Goal: Check status: Check status

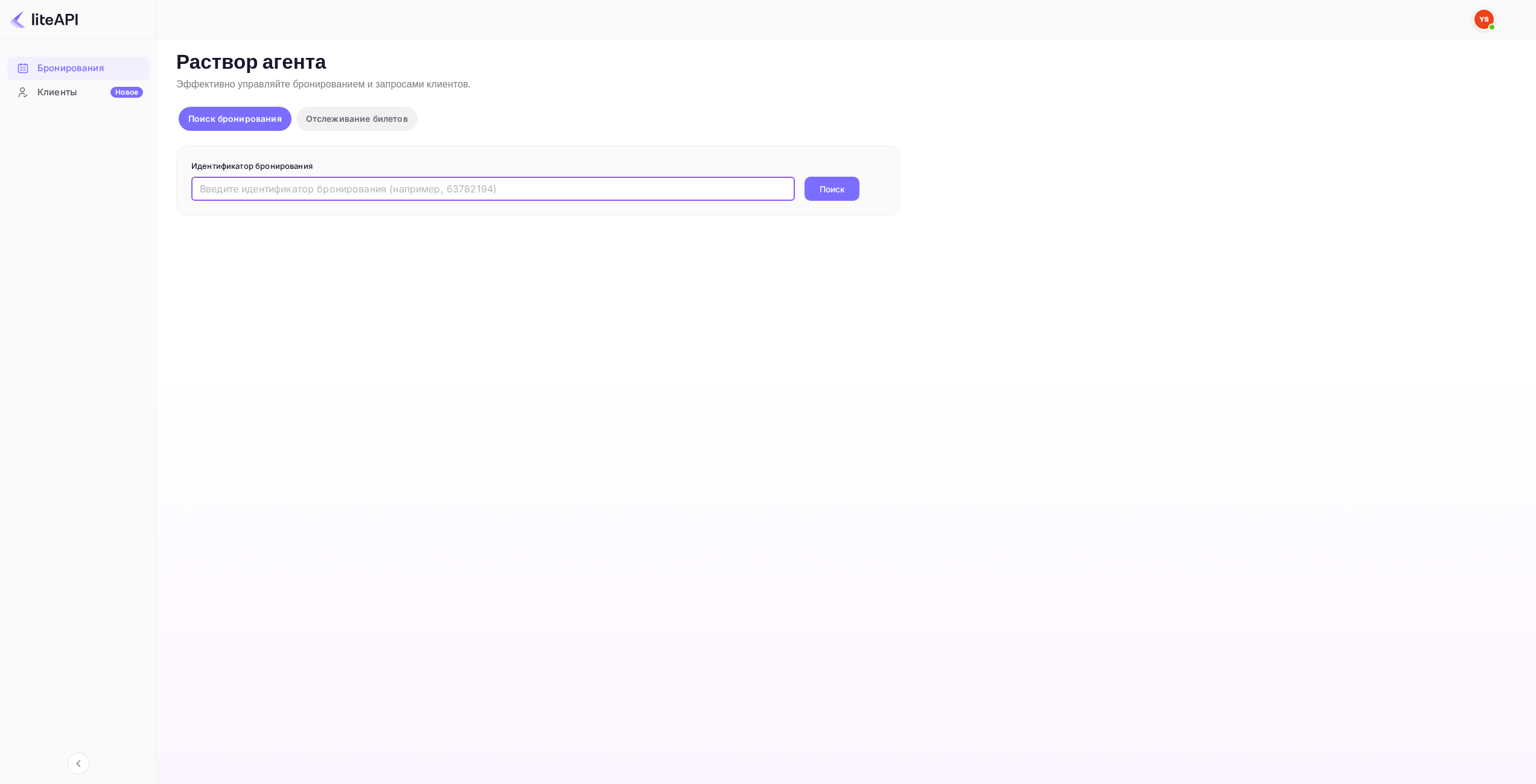
click at [602, 194] on input "text" at bounding box center [493, 189] width 604 height 24
paste input "9334567"
type input "9334567"
click at [815, 193] on button "Поиск" at bounding box center [832, 189] width 55 height 24
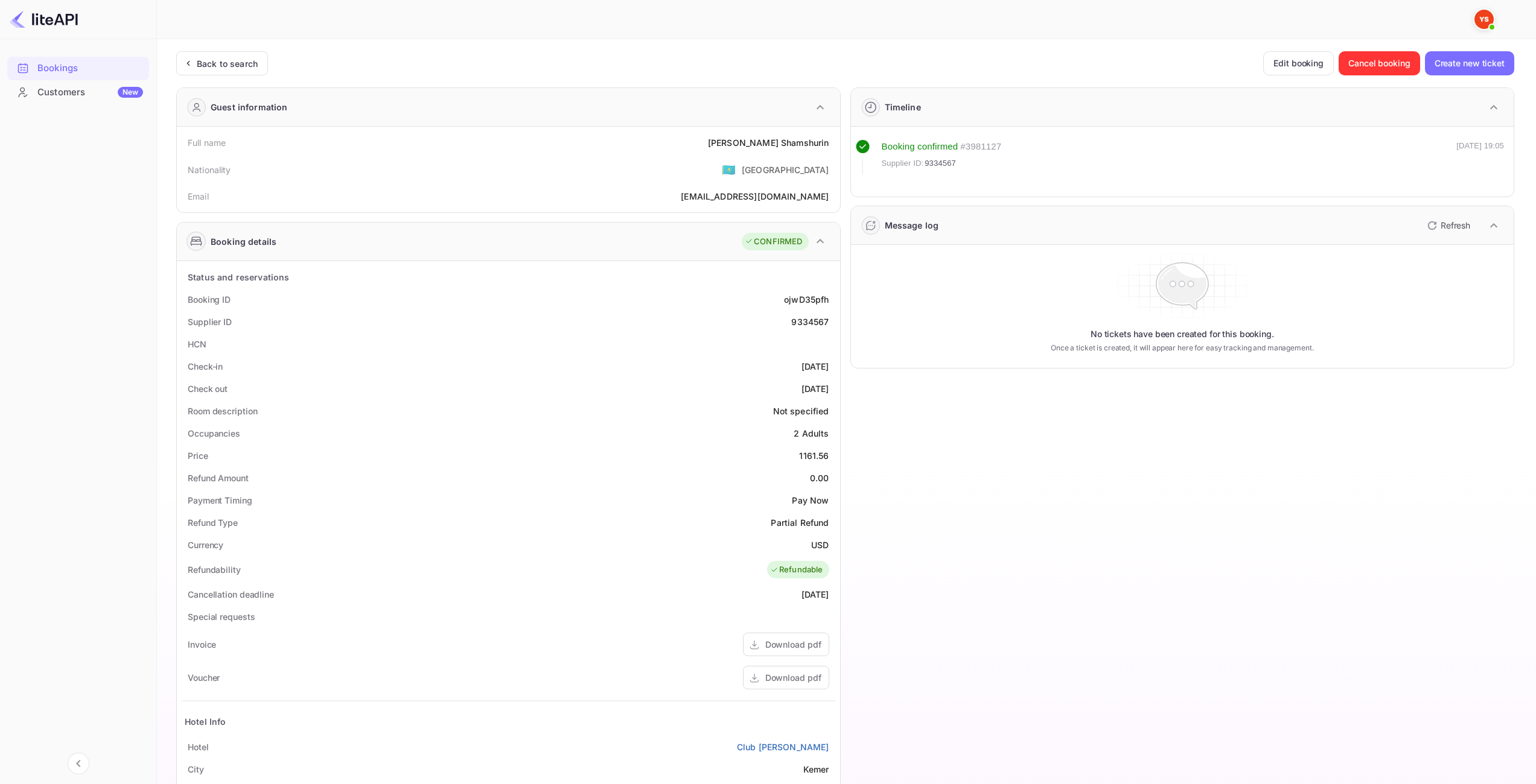
click at [820, 452] on div "1161.56" at bounding box center [814, 456] width 29 height 13
copy div "1161.56"
click at [824, 541] on div "USD" at bounding box center [819, 546] width 17 height 13
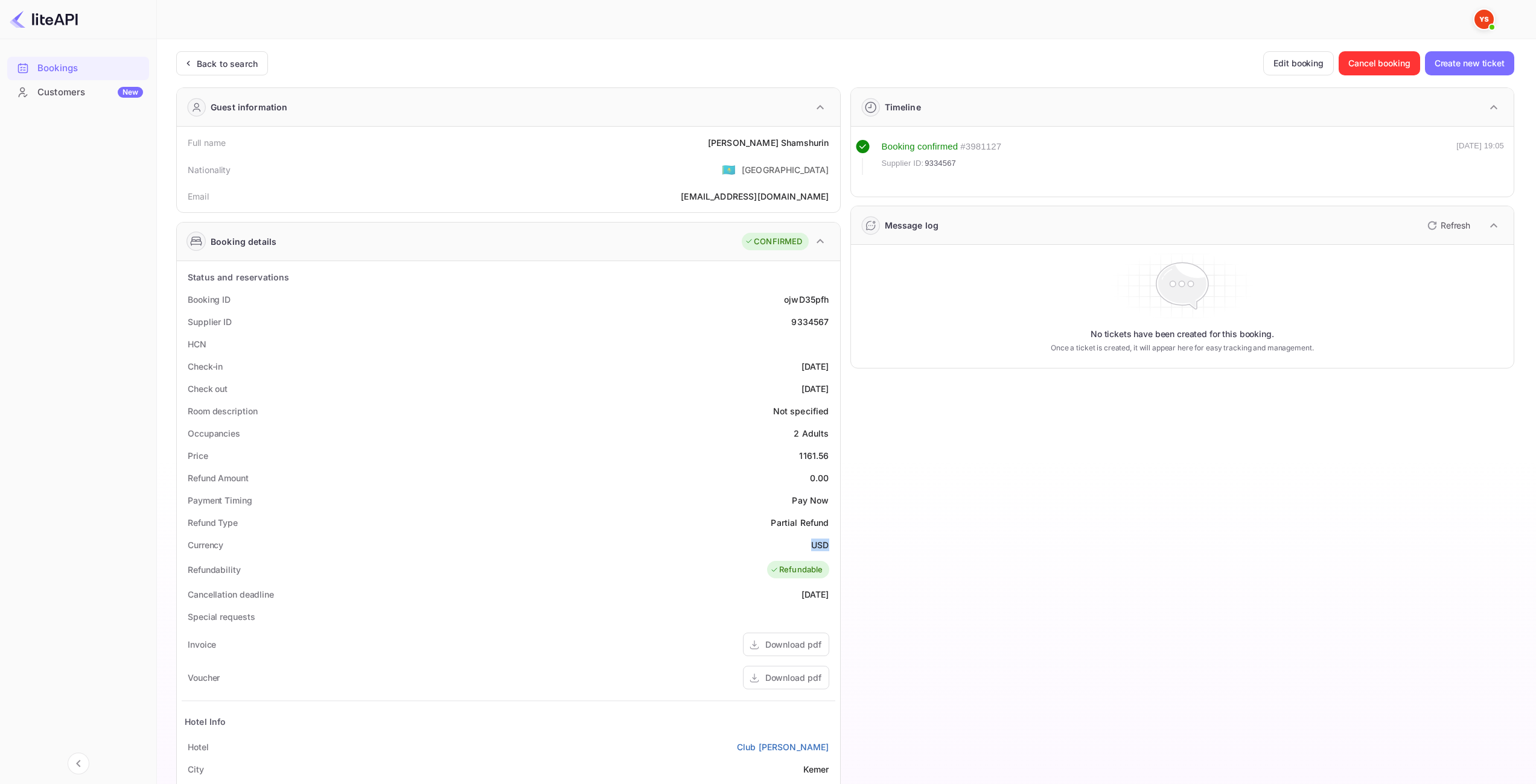
copy div "USD"
